Goal: Information Seeking & Learning: Check status

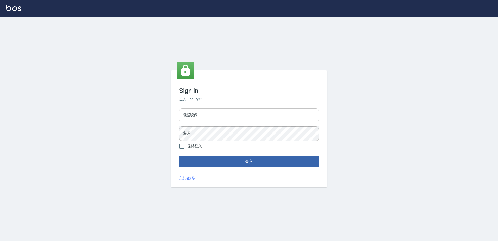
click at [195, 116] on input "電話號碼" at bounding box center [249, 115] width 140 height 14
type input "0426865599"
click at [192, 126] on div "電話號碼 [PHONE_NUMBER] 電話號碼 密碼 密碼" at bounding box center [249, 124] width 144 height 36
click at [179, 156] on button "登入" at bounding box center [249, 161] width 140 height 11
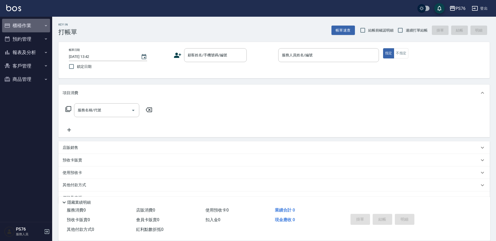
click at [23, 24] on button "櫃檯作業" at bounding box center [26, 26] width 48 height 14
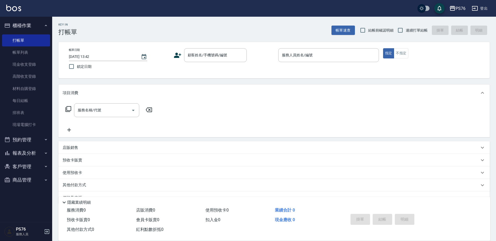
click at [34, 25] on button "櫃檯作業" at bounding box center [26, 26] width 48 height 14
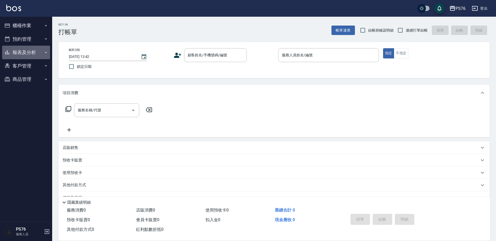
click at [29, 54] on button "報表及分析" at bounding box center [26, 53] width 48 height 14
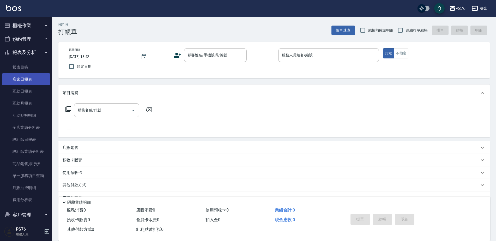
click at [27, 78] on link "店家日報表" at bounding box center [26, 79] width 48 height 12
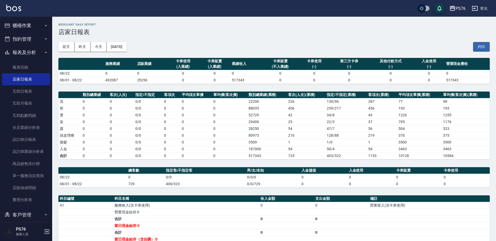
click at [125, 46] on button "[DATE]" at bounding box center [117, 47] width 20 height 10
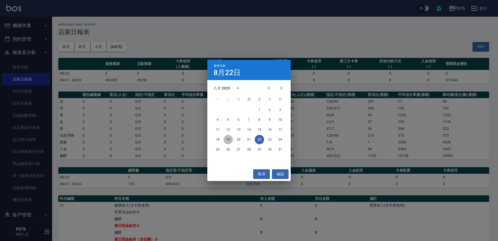
click at [227, 138] on button "19" at bounding box center [228, 139] width 9 height 9
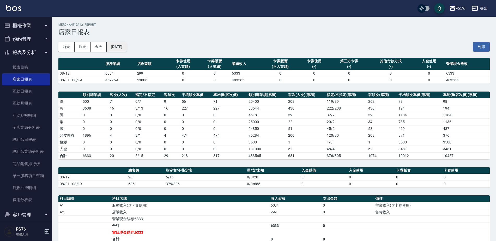
click at [112, 44] on button "[DATE]" at bounding box center [117, 47] width 20 height 10
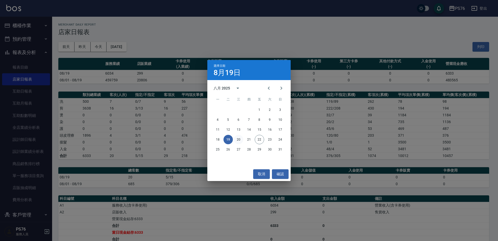
click at [240, 142] on button "20" at bounding box center [238, 139] width 9 height 9
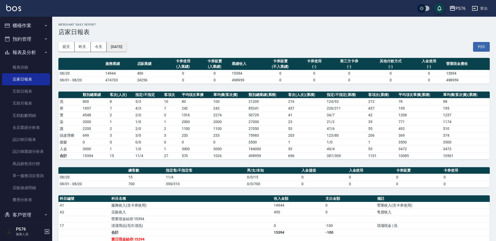
click at [126, 48] on button "[DATE]" at bounding box center [117, 47] width 20 height 10
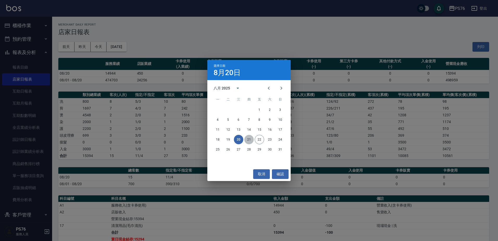
click at [252, 138] on button "21" at bounding box center [249, 139] width 9 height 9
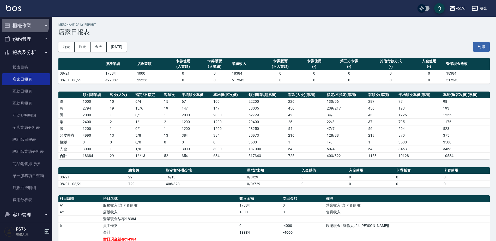
click at [23, 24] on button "櫃檯作業" at bounding box center [26, 26] width 48 height 14
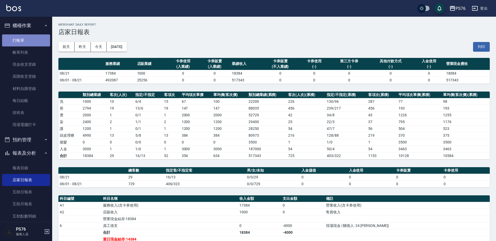
click at [34, 40] on link "打帳單" at bounding box center [26, 40] width 48 height 12
